Goal: Transaction & Acquisition: Purchase product/service

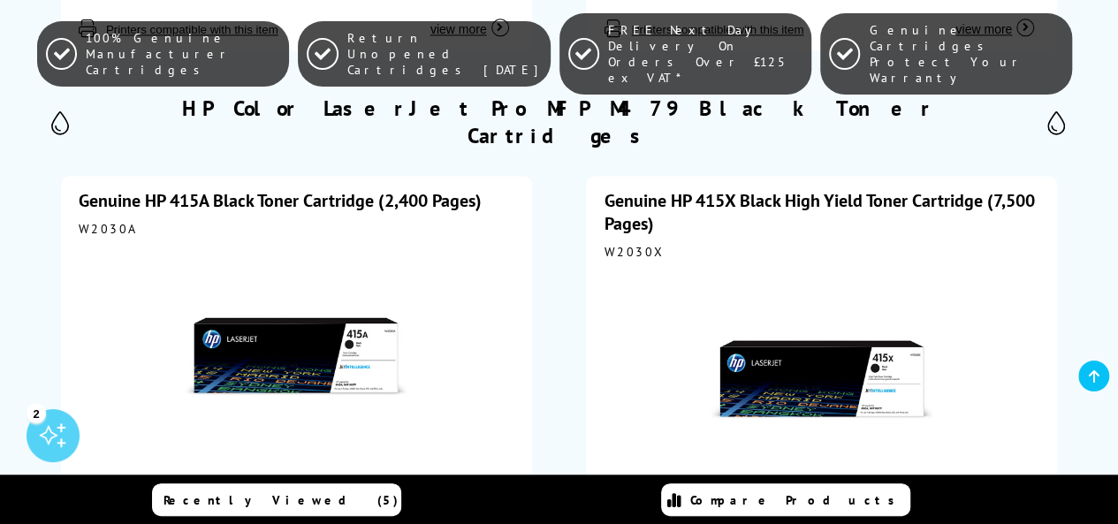
scroll to position [1148, 0]
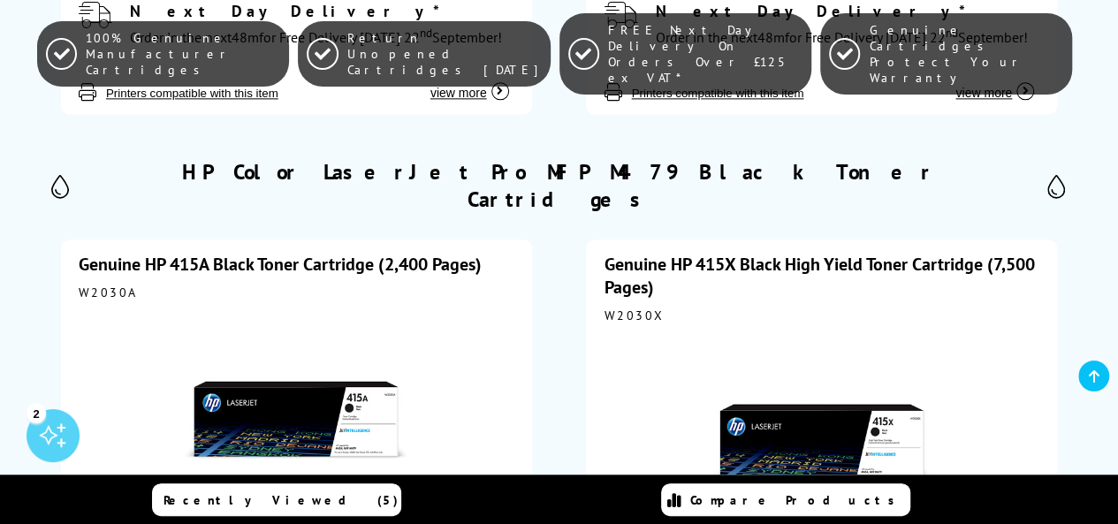
click at [97, 284] on div "W2030A" at bounding box center [297, 292] width 436 height 16
copy div "W2030A"
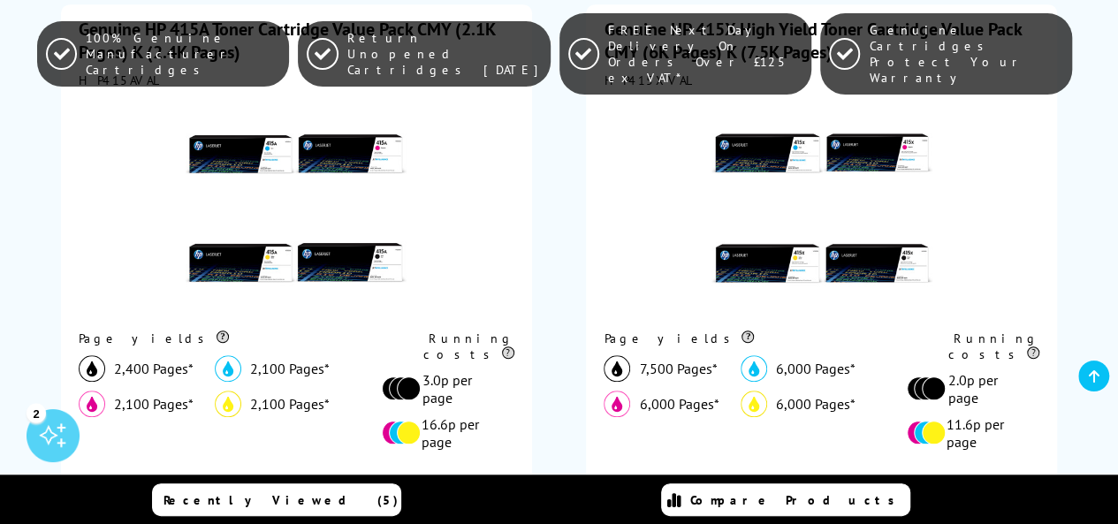
scroll to position [0, 0]
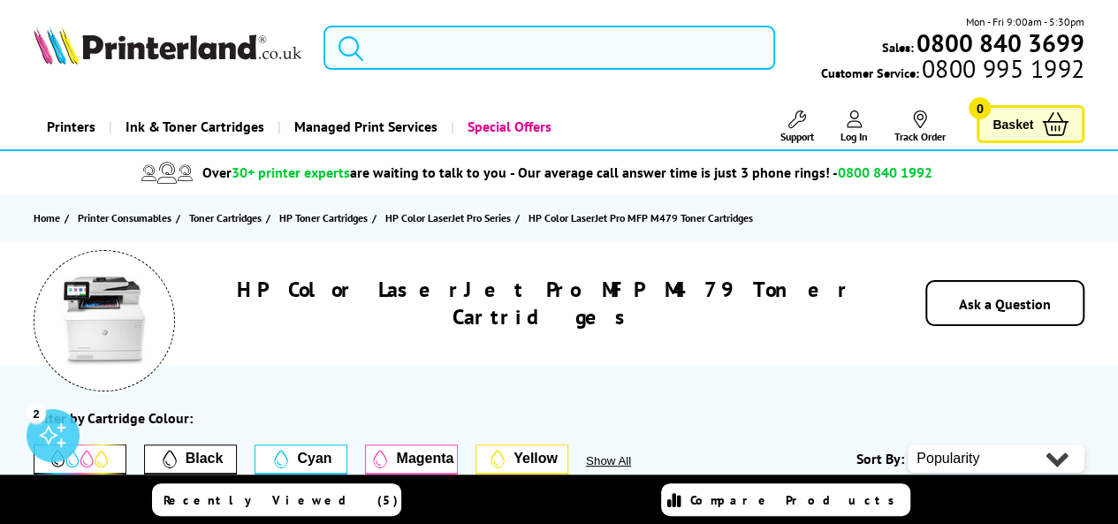
click at [449, 49] on input "search" at bounding box center [548, 48] width 451 height 44
paste input "M404"
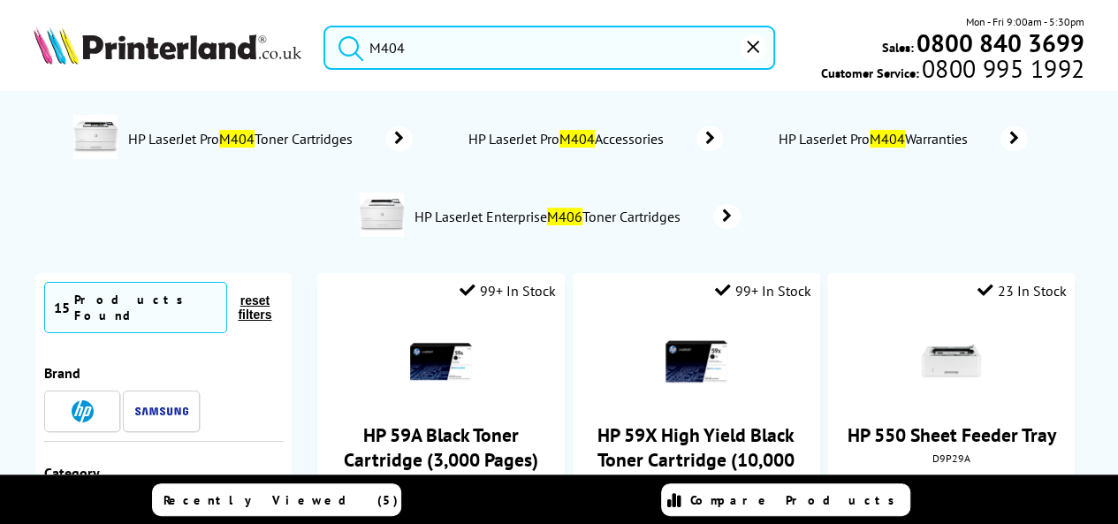
type input "M404"
click at [360, 134] on span "HP LaserJet Pro M404 Toner Cartridges" at bounding box center [242, 139] width 233 height 18
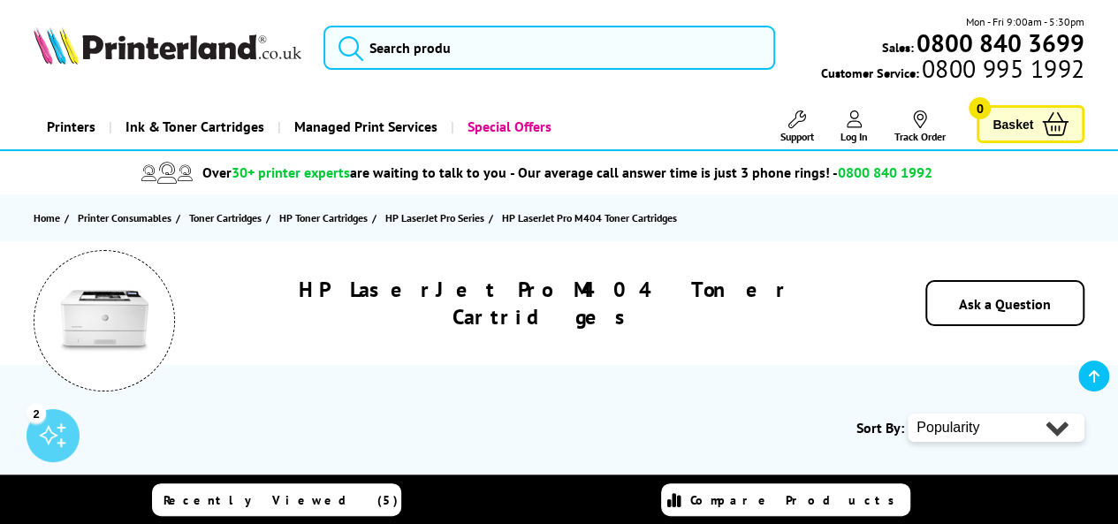
scroll to position [353, 0]
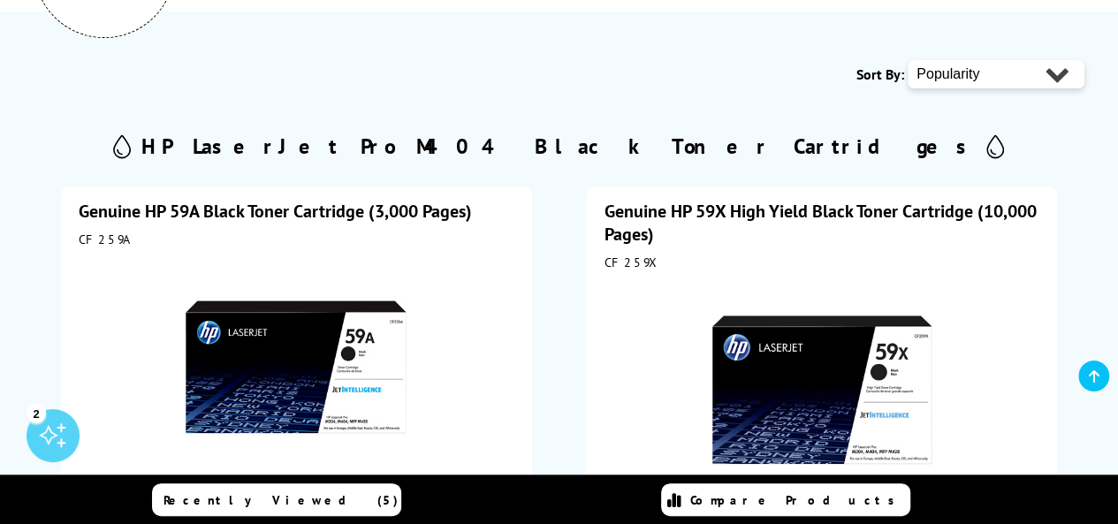
click at [103, 235] on div "CF259A" at bounding box center [297, 239] width 436 height 16
copy div "CF259A"
